Goal: Use online tool/utility: Utilize a website feature to perform a specific function

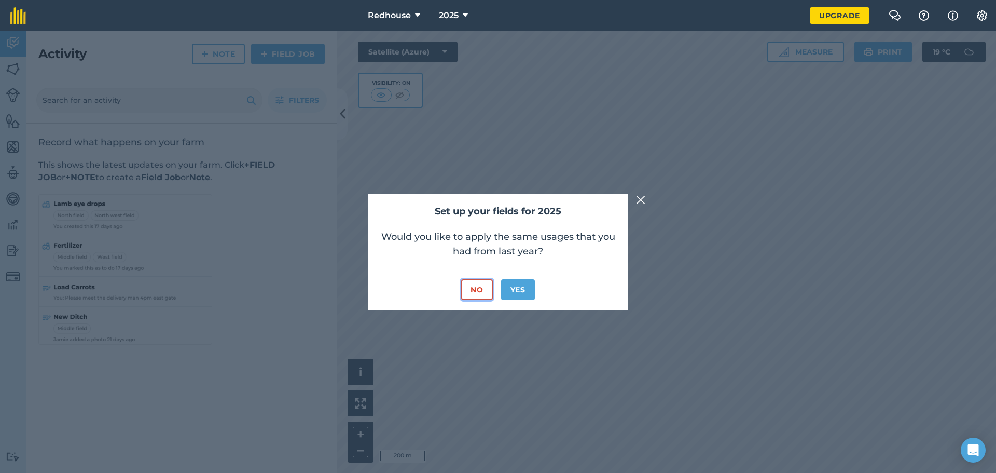
click at [478, 289] on button "No" at bounding box center [476, 289] width 31 height 21
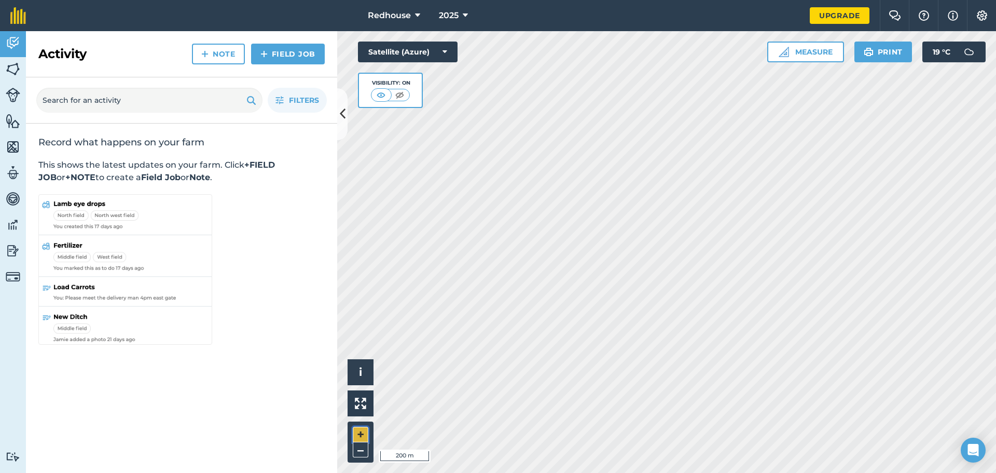
click at [361, 432] on button "+" at bounding box center [361, 435] width 16 height 16
click at [794, 47] on button "Measure" at bounding box center [805, 52] width 77 height 21
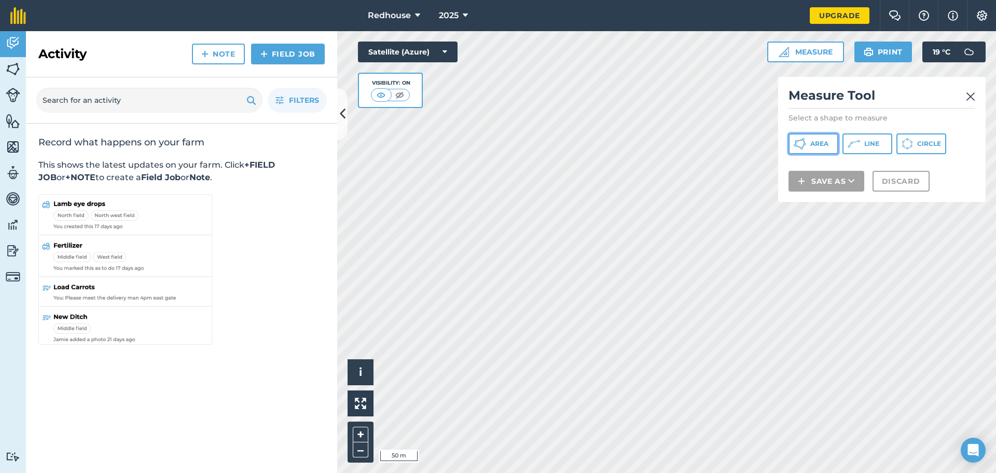
click at [816, 140] on span "Area" at bounding box center [820, 144] width 18 height 8
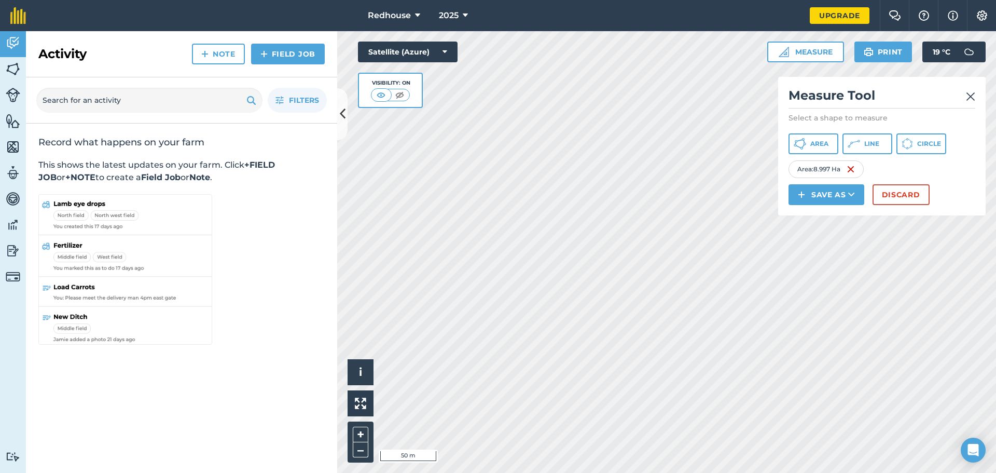
click at [603, 472] on html "Redhouse 2025 Upgrade Farm Chat Help Info Settings Map printing is not availabl…" at bounding box center [498, 236] width 996 height 473
click at [813, 140] on span "Area" at bounding box center [820, 144] width 18 height 8
click at [908, 197] on button "Discard" at bounding box center [901, 194] width 57 height 21
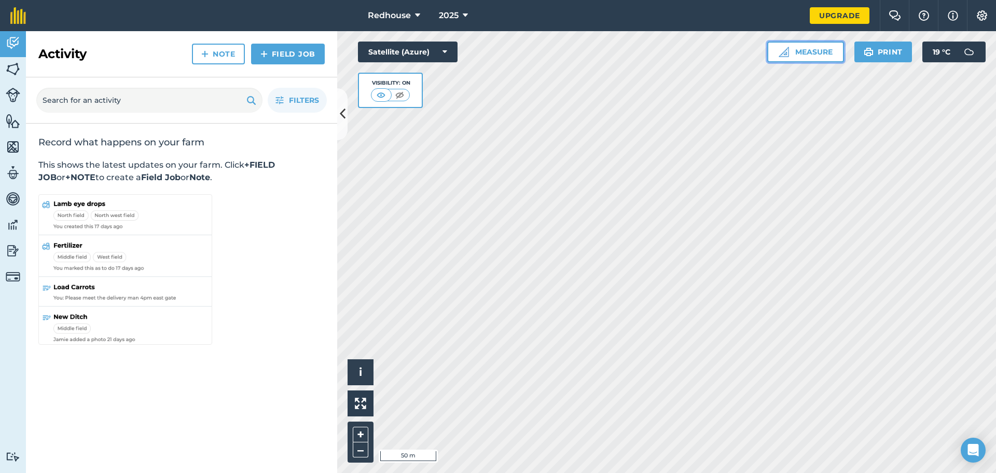
click at [802, 49] on button "Measure" at bounding box center [805, 52] width 77 height 21
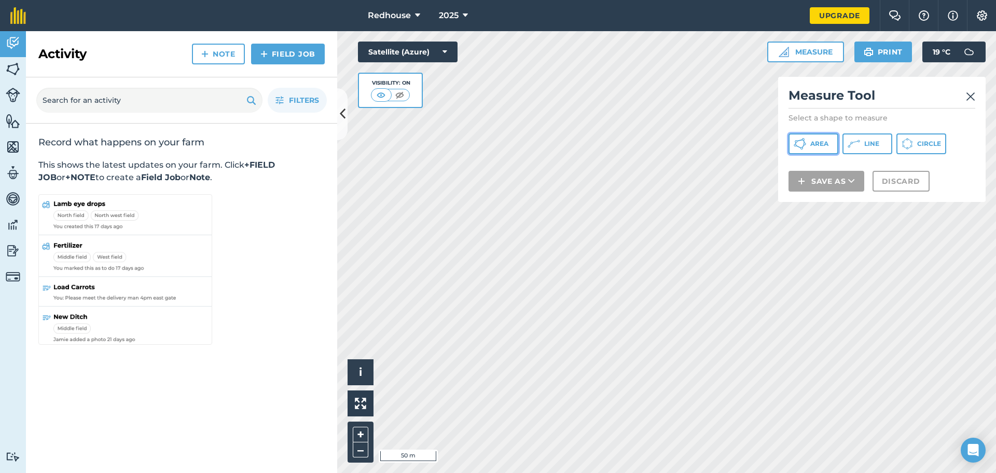
click at [820, 137] on button "Area" at bounding box center [814, 143] width 50 height 21
